Goal: Navigation & Orientation: Find specific page/section

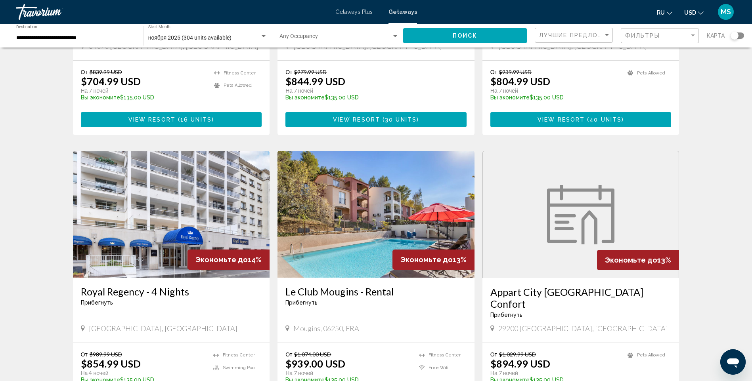
scroll to position [555, 0]
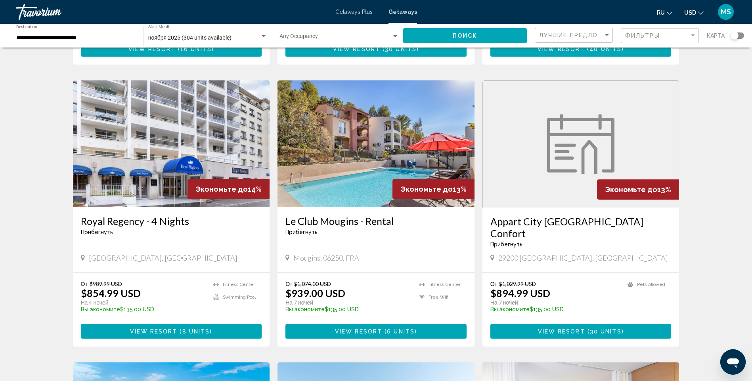
click at [354, 13] on span "Getaways Plus" at bounding box center [353, 12] width 37 height 6
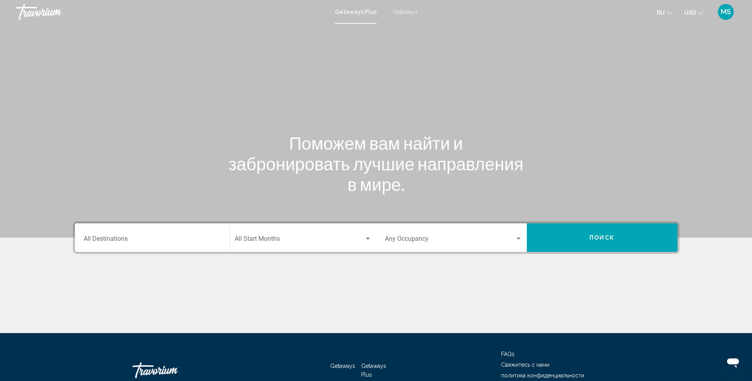
click at [405, 12] on span "Getaways" at bounding box center [404, 12] width 25 height 6
click at [355, 14] on span "Getaways Plus" at bounding box center [353, 12] width 37 height 6
click at [399, 12] on span "Getaways" at bounding box center [404, 12] width 25 height 6
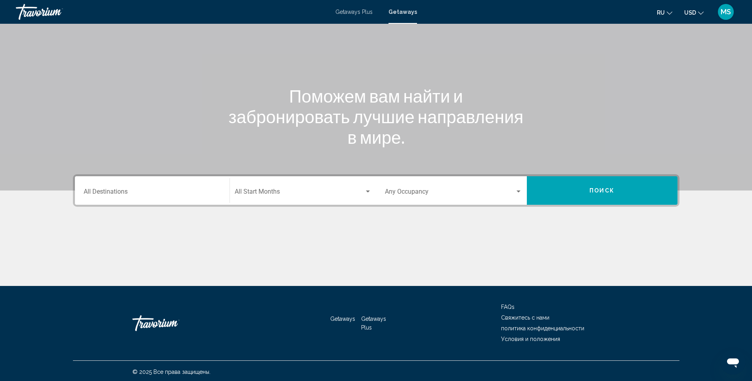
scroll to position [49, 0]
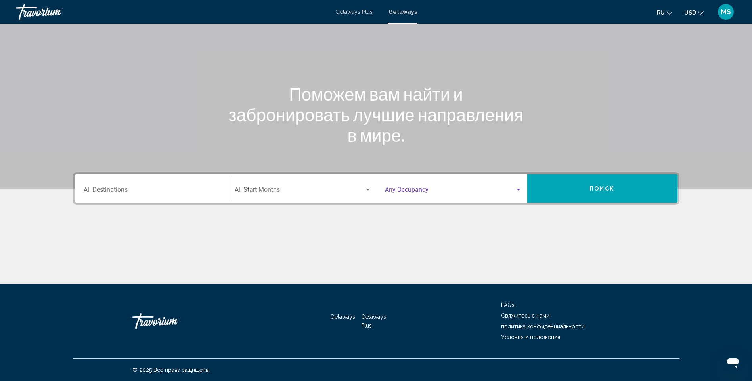
click at [429, 194] on span "Search widget" at bounding box center [450, 191] width 130 height 7
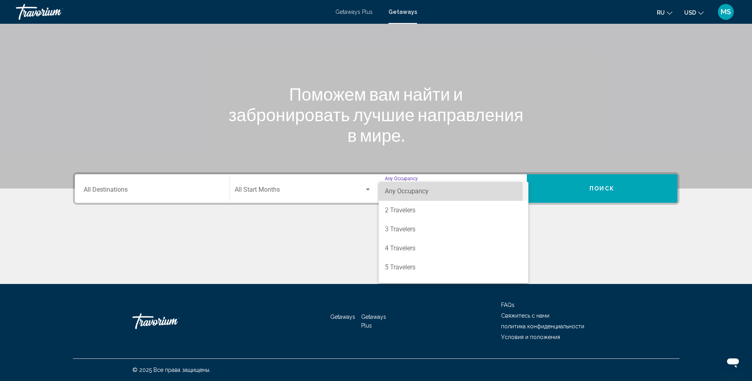
click at [427, 192] on span "Any Occupancy" at bounding box center [407, 191] width 44 height 8
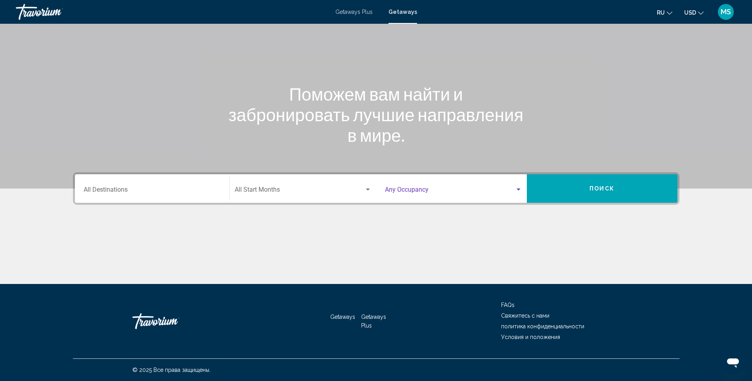
click at [306, 191] on span "Search widget" at bounding box center [300, 191] width 130 height 7
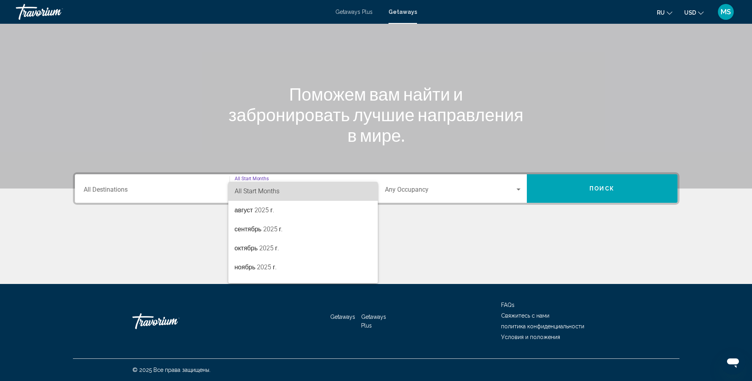
click at [309, 195] on span "All Start Months" at bounding box center [303, 191] width 137 height 19
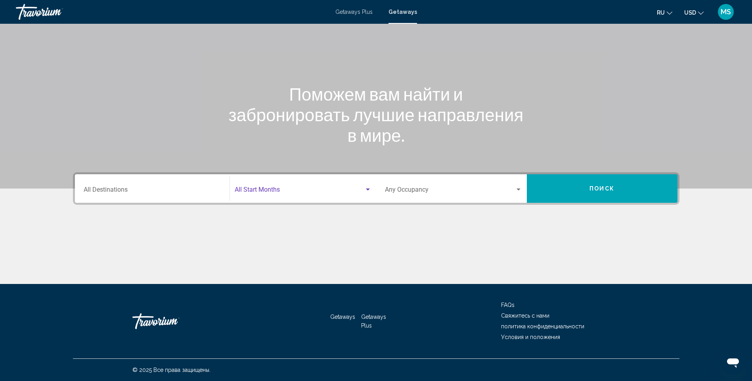
click at [192, 188] on input "Destination All Destinations" at bounding box center [152, 191] width 137 height 7
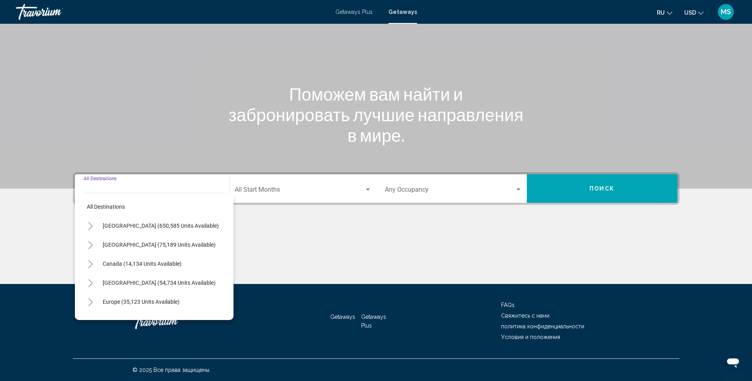
click at [266, 189] on span "Search widget" at bounding box center [300, 191] width 130 height 7
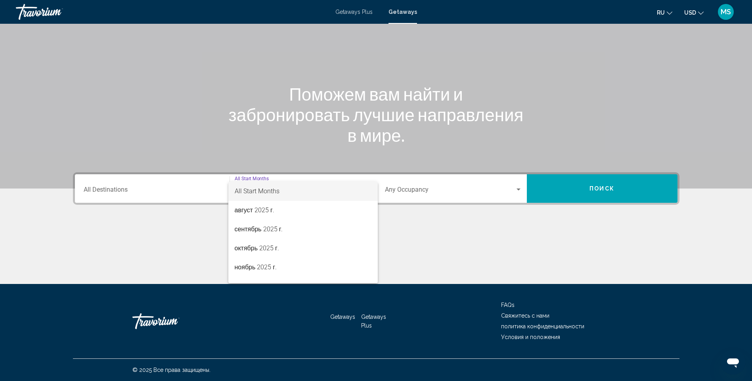
click at [401, 191] on div at bounding box center [376, 190] width 752 height 381
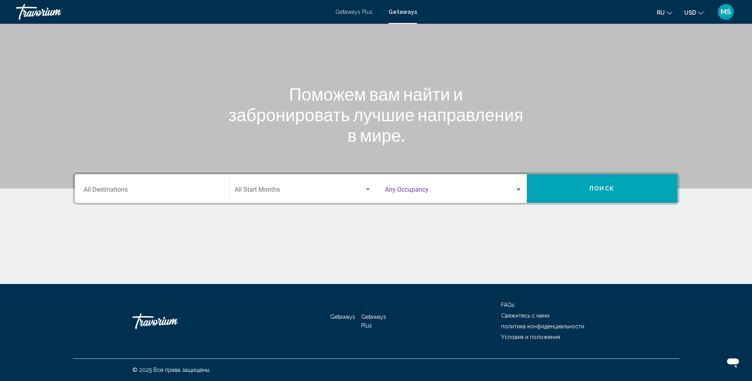
click at [462, 192] on span "Search widget" at bounding box center [450, 191] width 130 height 7
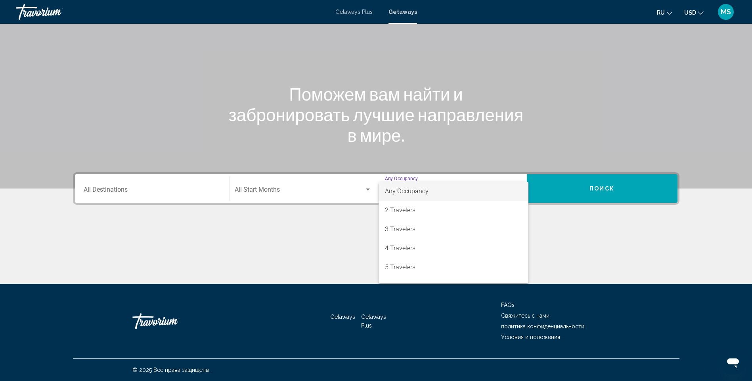
click at [604, 227] on div at bounding box center [376, 190] width 752 height 381
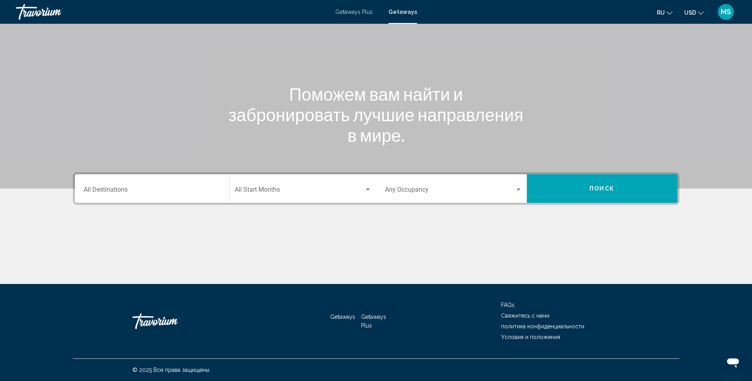
click at [432, 192] on span "Search widget" at bounding box center [450, 191] width 130 height 7
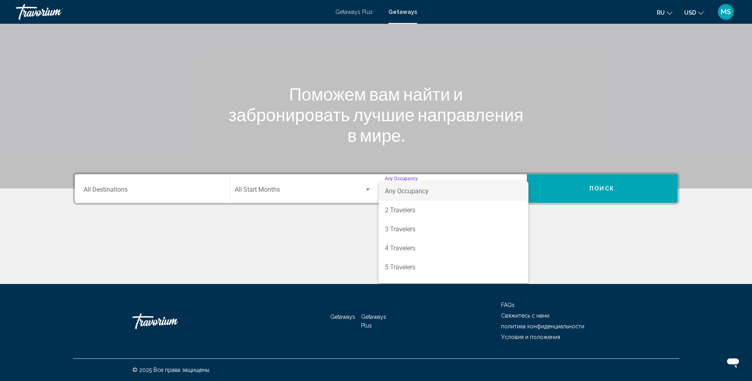
click at [433, 191] on span "Any Occupancy" at bounding box center [453, 191] width 137 height 19
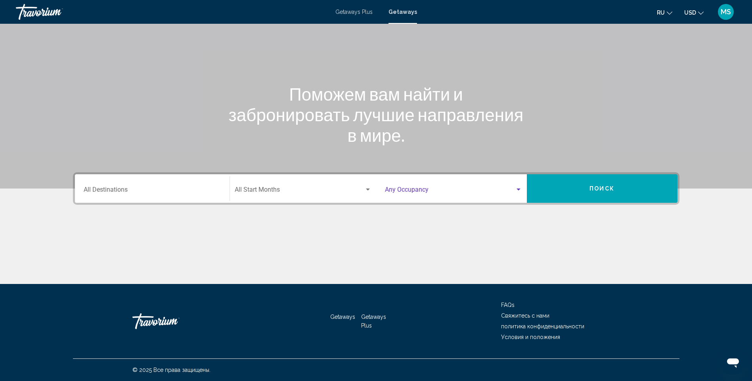
click at [304, 196] on div "Start Month All Start Months" at bounding box center [303, 188] width 137 height 25
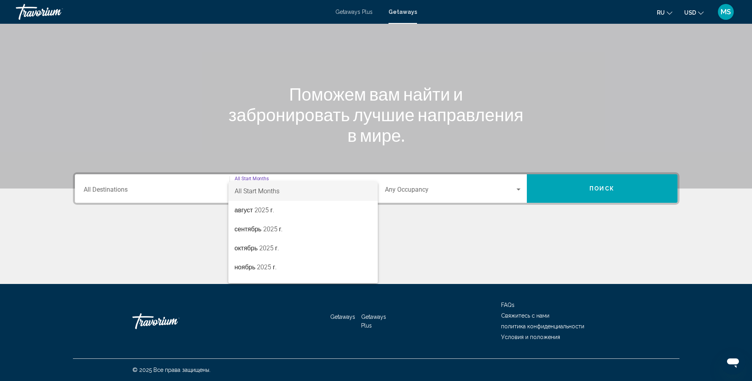
click at [293, 196] on span "All Start Months" at bounding box center [303, 191] width 137 height 19
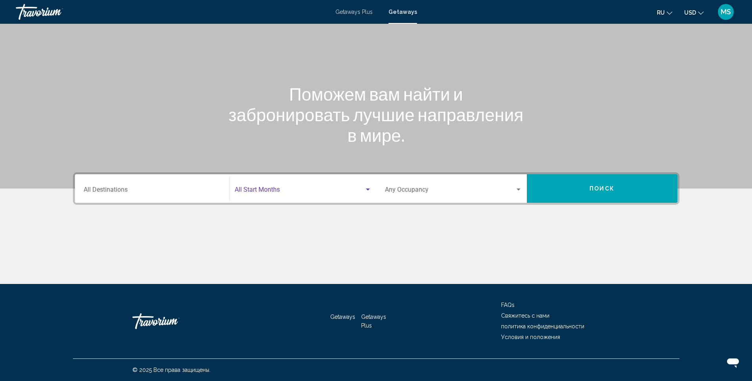
click at [164, 201] on div "Destination All Destinations" at bounding box center [152, 188] width 137 height 25
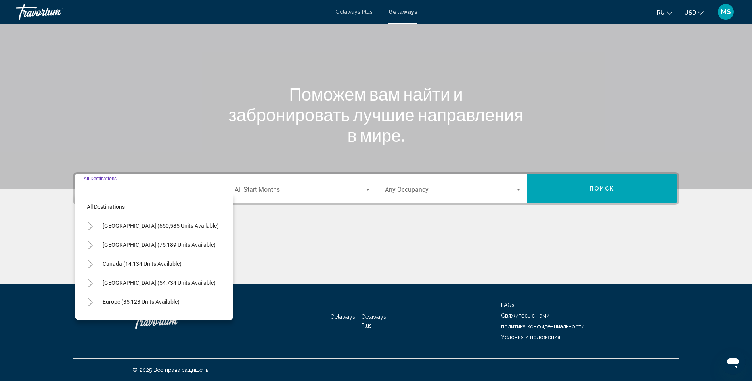
click at [161, 207] on button "All destinations" at bounding box center [154, 207] width 143 height 18
type input "**********"
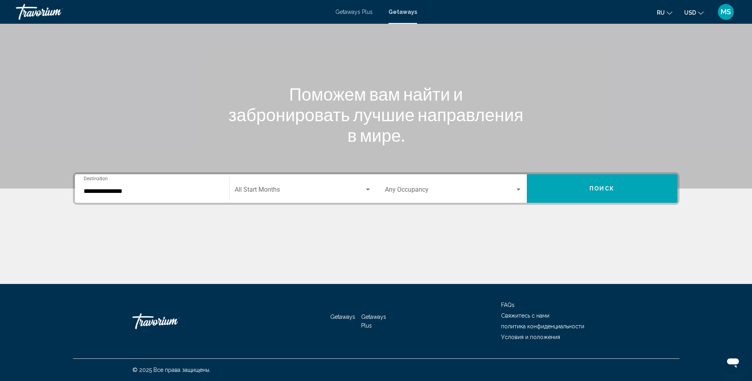
click at [485, 224] on div "**********" at bounding box center [376, 228] width 638 height 112
click at [359, 13] on span "Getaways Plus" at bounding box center [353, 12] width 37 height 6
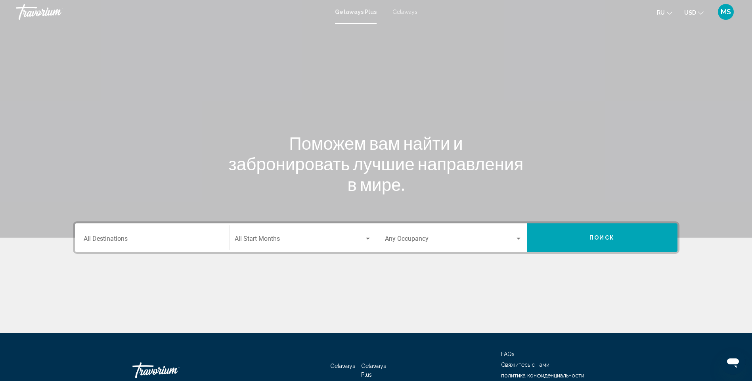
click at [389, 13] on li "Getaways" at bounding box center [400, 12] width 33 height 6
click at [400, 12] on span "Getaways" at bounding box center [404, 12] width 25 height 6
click at [664, 19] on div "ru English Español Français Italiano Português русский USD USD ($) MXN (Mex$) C…" at bounding box center [581, 12] width 312 height 17
click at [667, 13] on icon "Change language" at bounding box center [670, 13] width 6 height 6
click at [576, 24] on div "Main content" at bounding box center [376, 119] width 752 height 238
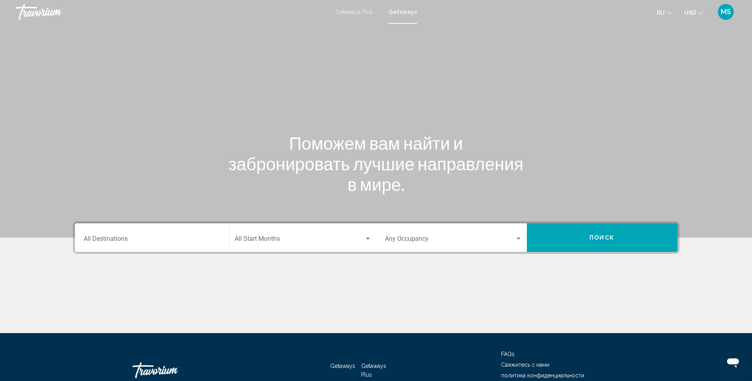
click at [665, 13] on span "ru" at bounding box center [661, 13] width 8 height 6
click at [670, 13] on icon "Change language" at bounding box center [670, 13] width 6 height 6
click at [669, 13] on icon "Change language" at bounding box center [670, 13] width 6 height 6
click at [558, 12] on div "ru English Español Français Italiano Português русский USD USD ($) MXN (Mex$) C…" at bounding box center [581, 12] width 312 height 17
click at [658, 15] on span "ru" at bounding box center [661, 13] width 8 height 6
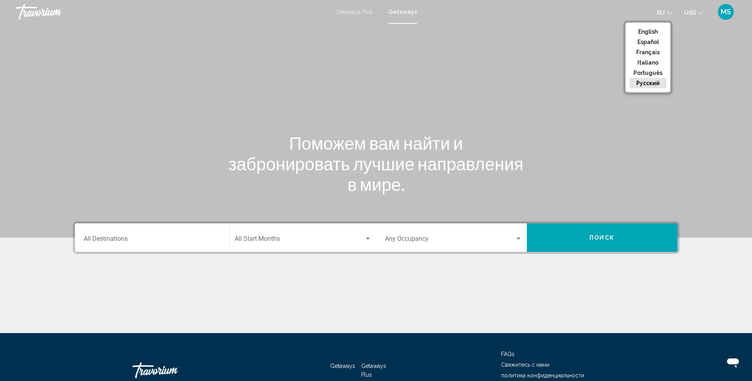
click at [706, 67] on div "Main content" at bounding box center [376, 119] width 752 height 238
click at [664, 11] on span "ru" at bounding box center [661, 13] width 8 height 6
click at [706, 63] on div "Main content" at bounding box center [376, 119] width 752 height 238
click at [586, 130] on div "Main content" at bounding box center [376, 119] width 752 height 238
click at [670, 13] on icon "Change language" at bounding box center [670, 13] width 6 height 6
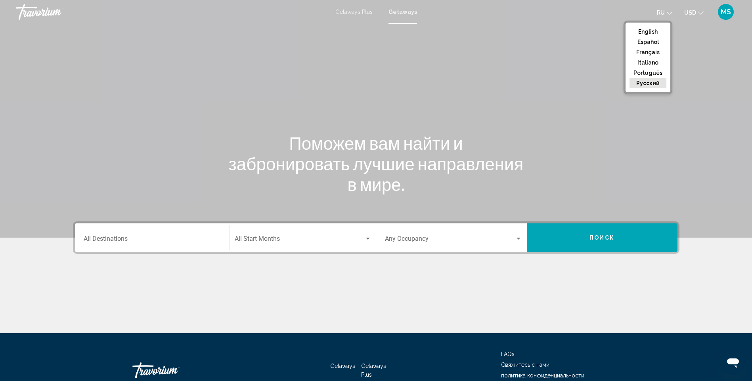
drag, startPoint x: 704, startPoint y: 66, endPoint x: 705, endPoint y: 46, distance: 19.8
click at [704, 66] on div "Main content" at bounding box center [376, 119] width 752 height 238
click at [728, 13] on span "MS" at bounding box center [726, 12] width 10 height 8
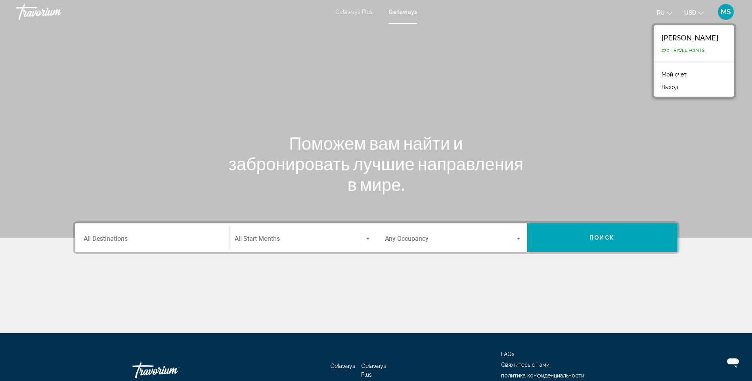
click at [619, 21] on mat-toolbar "Getaways Plus Getaways ru English Español Français Italiano Português русский U…" at bounding box center [376, 12] width 752 height 24
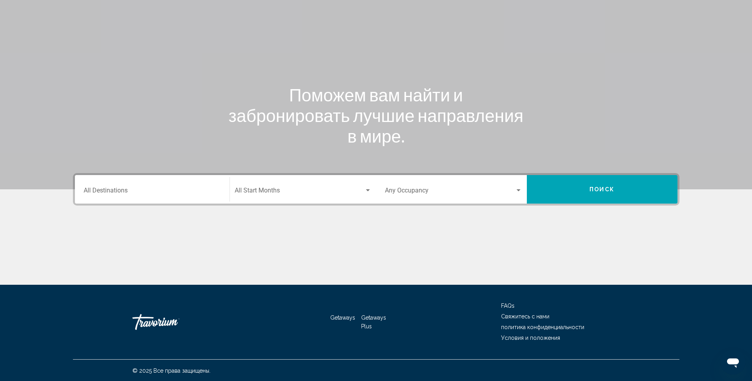
scroll to position [49, 0]
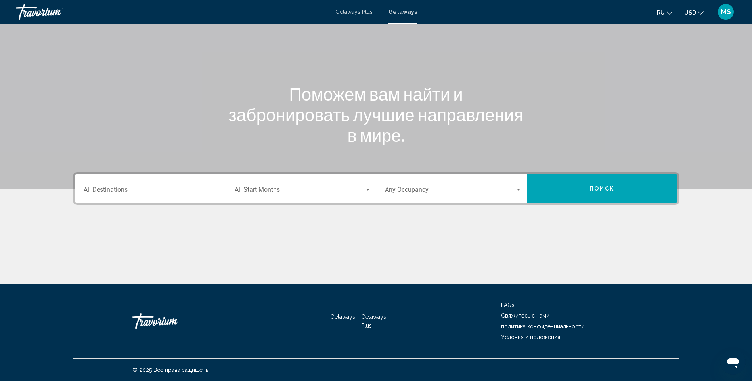
click at [203, 192] on input "Destination All Destinations" at bounding box center [152, 191] width 137 height 7
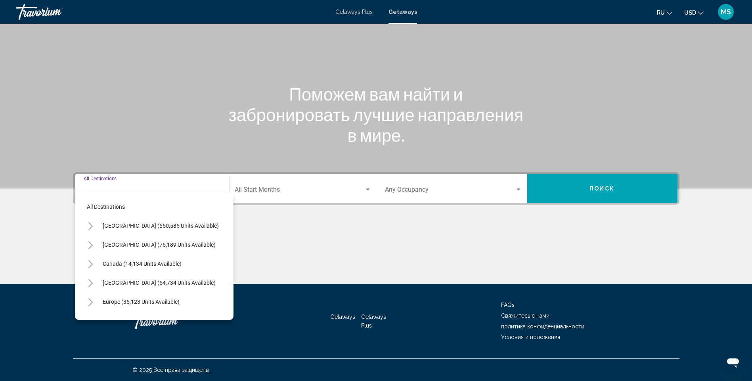
click at [299, 191] on span "Search widget" at bounding box center [300, 191] width 130 height 7
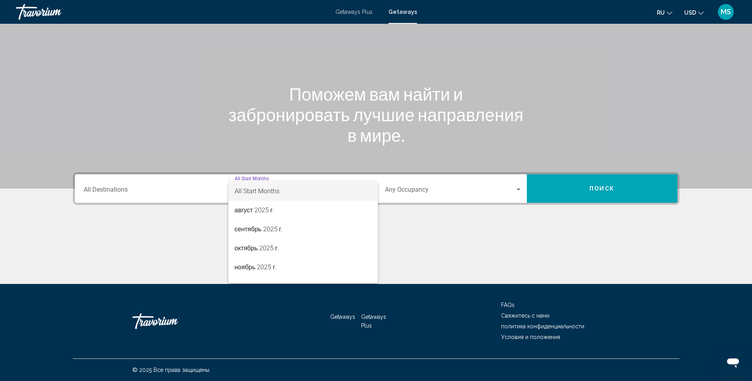
click at [166, 190] on div at bounding box center [376, 190] width 752 height 381
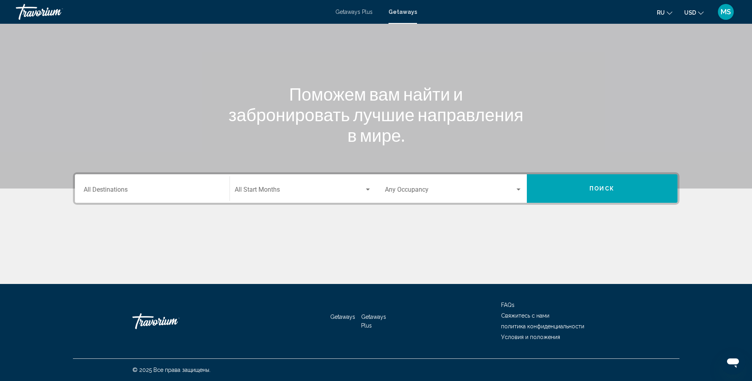
click at [166, 190] on input "Destination All Destinations" at bounding box center [152, 191] width 137 height 7
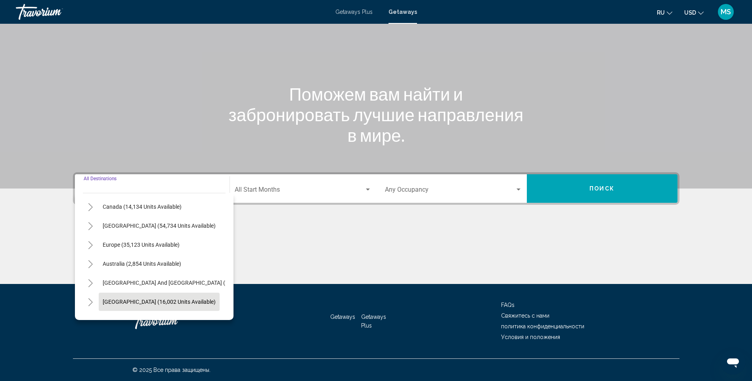
scroll to position [134, 0]
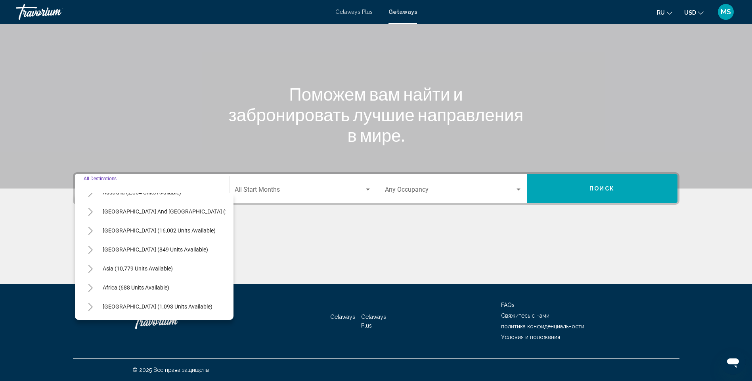
click at [579, 150] on div "Main content" at bounding box center [376, 70] width 752 height 238
